Goal: Task Accomplishment & Management: Manage account settings

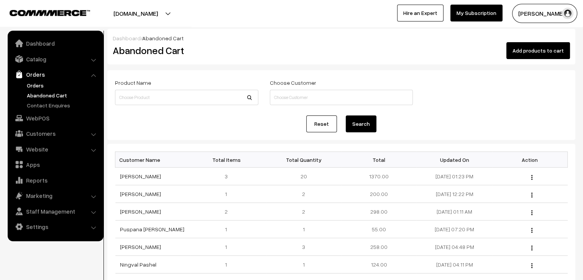
drag, startPoint x: 0, startPoint y: 0, endPoint x: 44, endPoint y: 88, distance: 98.7
click at [44, 88] on link "Orders" at bounding box center [63, 85] width 76 height 8
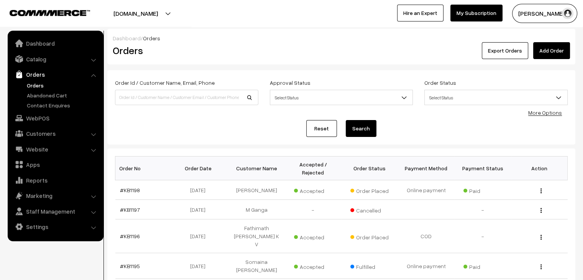
click at [175, 144] on div "Order Id / Customer Name, Email, Phone Approval Status Select Status Awaiting A…" at bounding box center [341, 107] width 468 height 74
click at [137, 232] on link "#KB1196" at bounding box center [130, 235] width 20 height 7
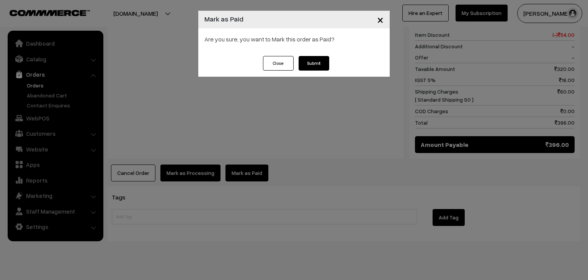
click at [315, 60] on button "Submit" at bounding box center [314, 63] width 31 height 15
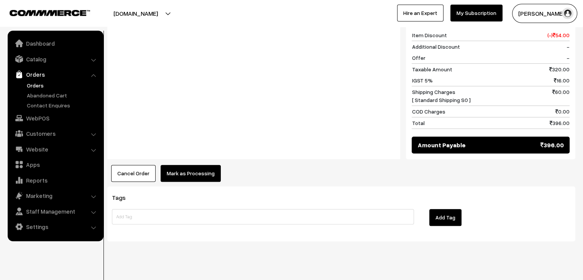
click at [195, 165] on button "Mark as Processing" at bounding box center [190, 173] width 60 height 17
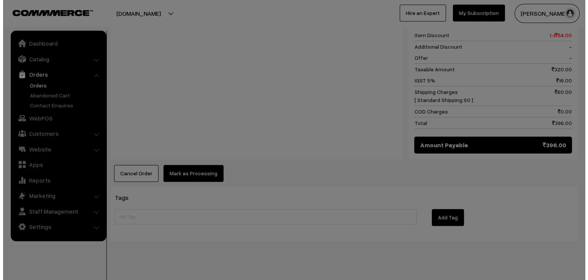
scroll to position [334, 0]
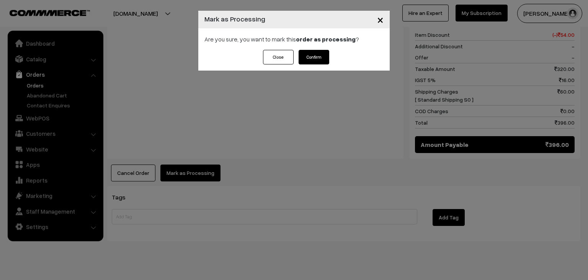
click at [316, 52] on button "Confirm" at bounding box center [314, 57] width 31 height 15
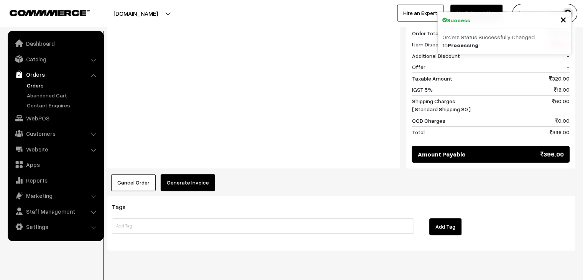
click at [184, 174] on button "Generate Invoice" at bounding box center [187, 182] width 54 height 17
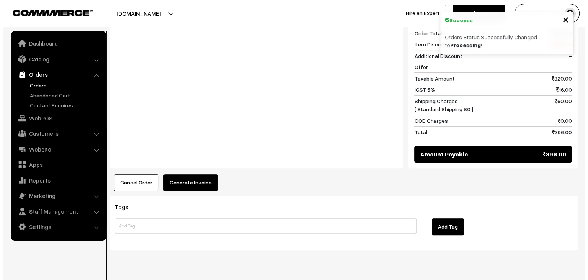
scroll to position [325, 0]
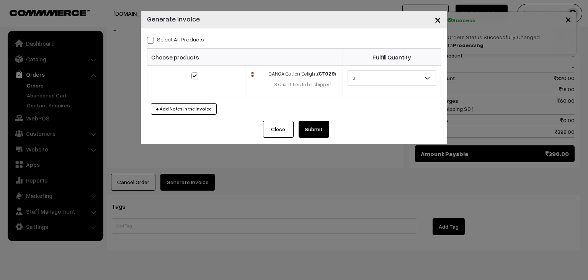
click at [184, 168] on body "Thank you for showing interest. Our team will call you shortly. Close knitbirds…" at bounding box center [294, 18] width 588 height 686
click at [170, 39] on label "Select All Products" at bounding box center [175, 39] width 57 height 8
click at [152, 39] on input "Select All Products" at bounding box center [149, 38] width 5 height 5
checkbox input "true"
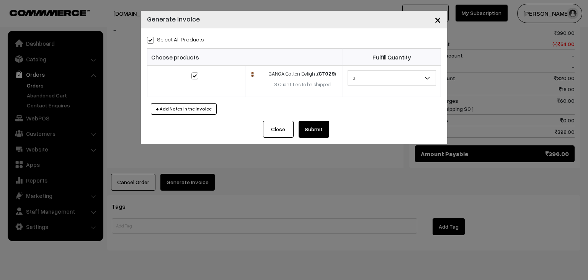
click at [316, 128] on button "Submit" at bounding box center [314, 129] width 31 height 17
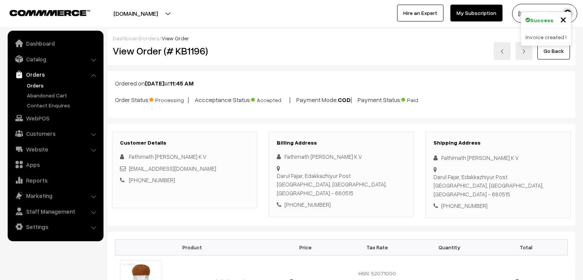
scroll to position [324, 0]
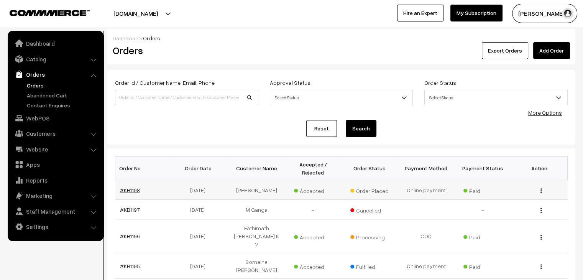
click at [126, 187] on link "#KB1198" at bounding box center [130, 190] width 20 height 7
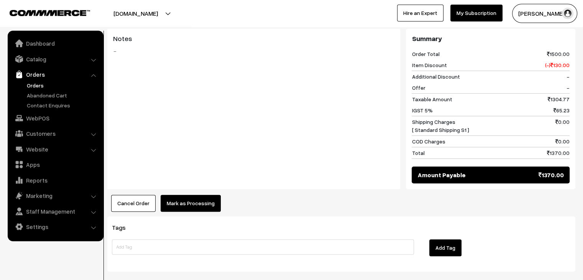
scroll to position [458, 0]
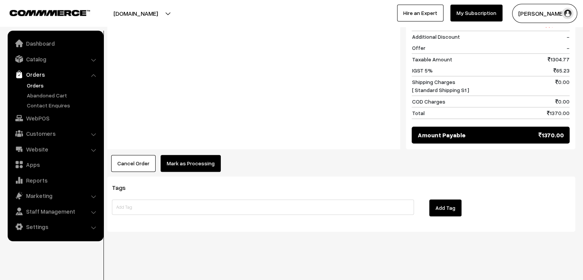
click at [194, 160] on button "Mark as Processing" at bounding box center [190, 163] width 60 height 17
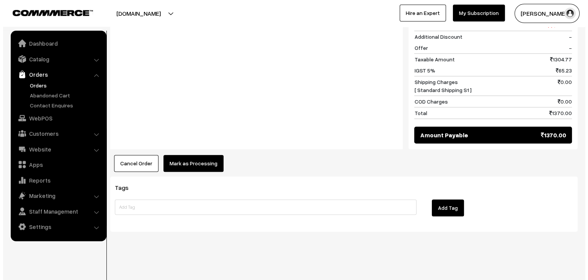
scroll to position [460, 0]
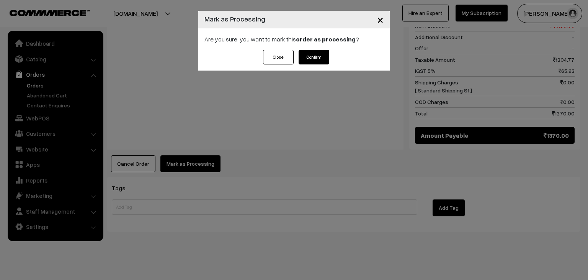
click at [306, 56] on button "Confirm" at bounding box center [314, 57] width 31 height 15
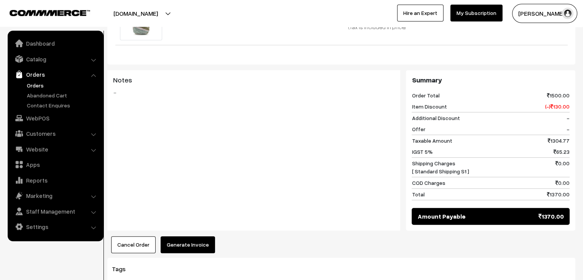
scroll to position [458, 0]
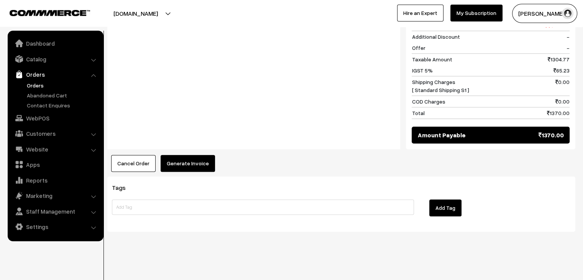
click at [198, 163] on button "Generate Invoice" at bounding box center [187, 163] width 54 height 17
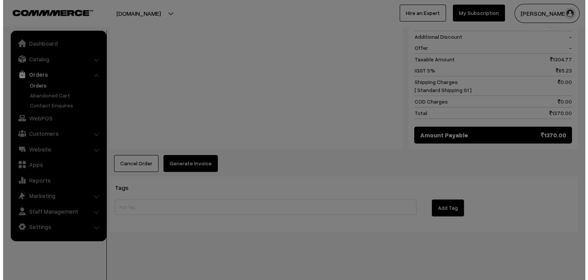
scroll to position [460, 0]
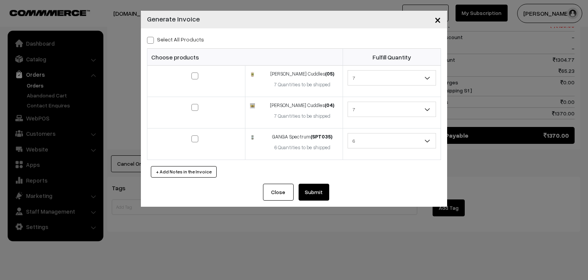
click at [195, 42] on label "Select All Products" at bounding box center [175, 39] width 57 height 8
click at [152, 41] on input "Select All Products" at bounding box center [149, 38] width 5 height 5
checkbox input "true"
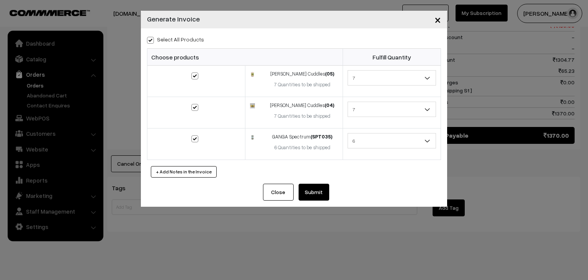
checkbox input "true"
click at [316, 185] on button "Submit" at bounding box center [314, 191] width 31 height 17
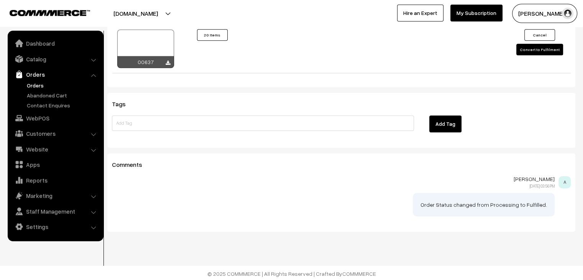
scroll to position [47, 0]
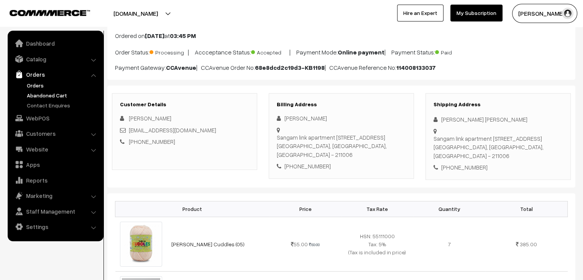
click at [64, 98] on link "Abandoned Cart" at bounding box center [63, 95] width 76 height 8
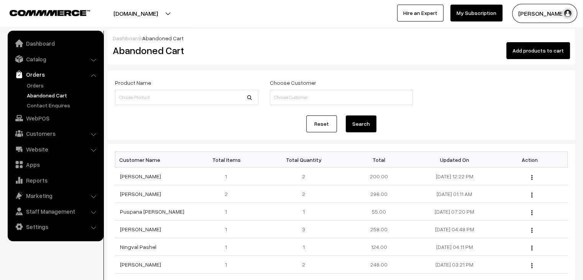
scroll to position [4, 0]
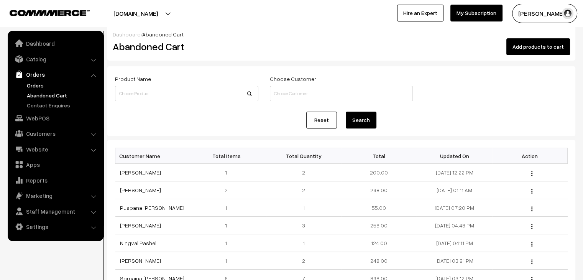
click at [50, 83] on link "Orders" at bounding box center [63, 85] width 76 height 8
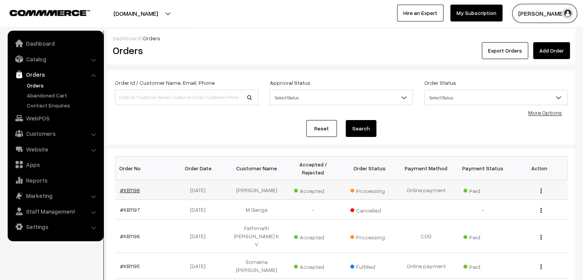
click at [133, 187] on link "#KB1198" at bounding box center [130, 190] width 20 height 7
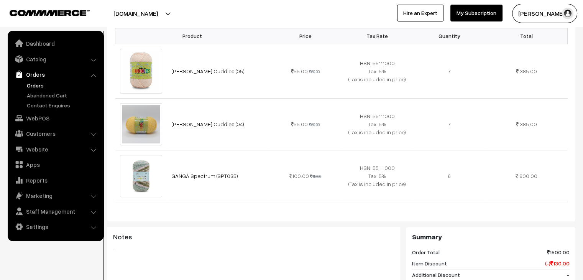
scroll to position [220, 0]
click at [61, 94] on link "Abandoned Cart" at bounding box center [63, 95] width 76 height 8
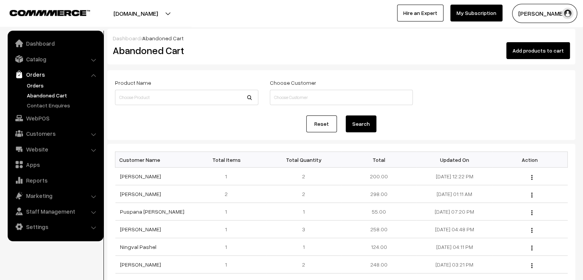
click at [44, 82] on link "Orders" at bounding box center [63, 85] width 76 height 8
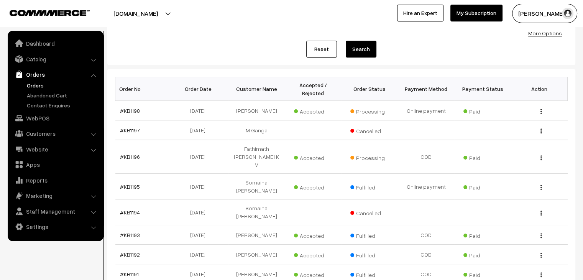
scroll to position [81, 0]
